Goal: Navigation & Orientation: Go to known website

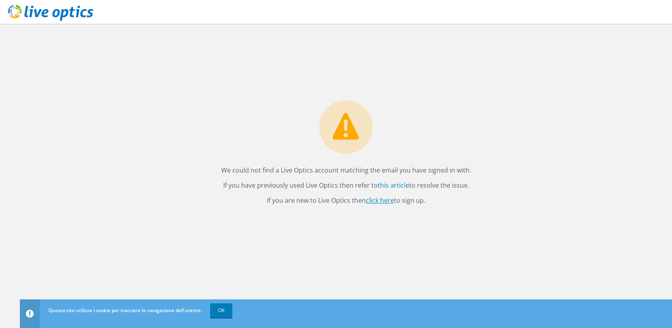
click at [381, 201] on link "click here" at bounding box center [380, 200] width 28 height 9
click at [217, 309] on link "OK" at bounding box center [221, 310] width 22 height 14
